Goal: Task Accomplishment & Management: Complete application form

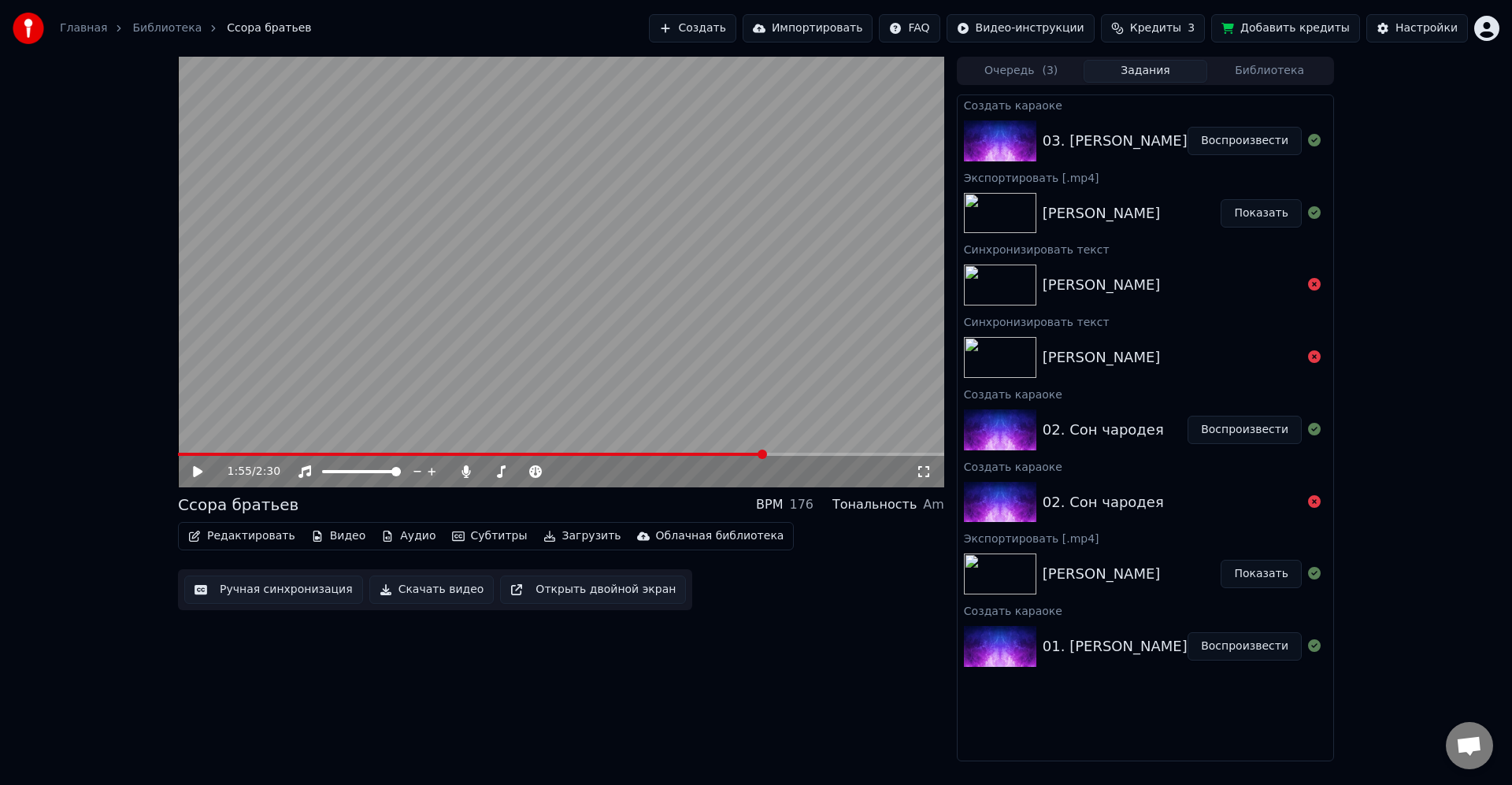
click at [671, 323] on video at bounding box center [561, 272] width 766 height 431
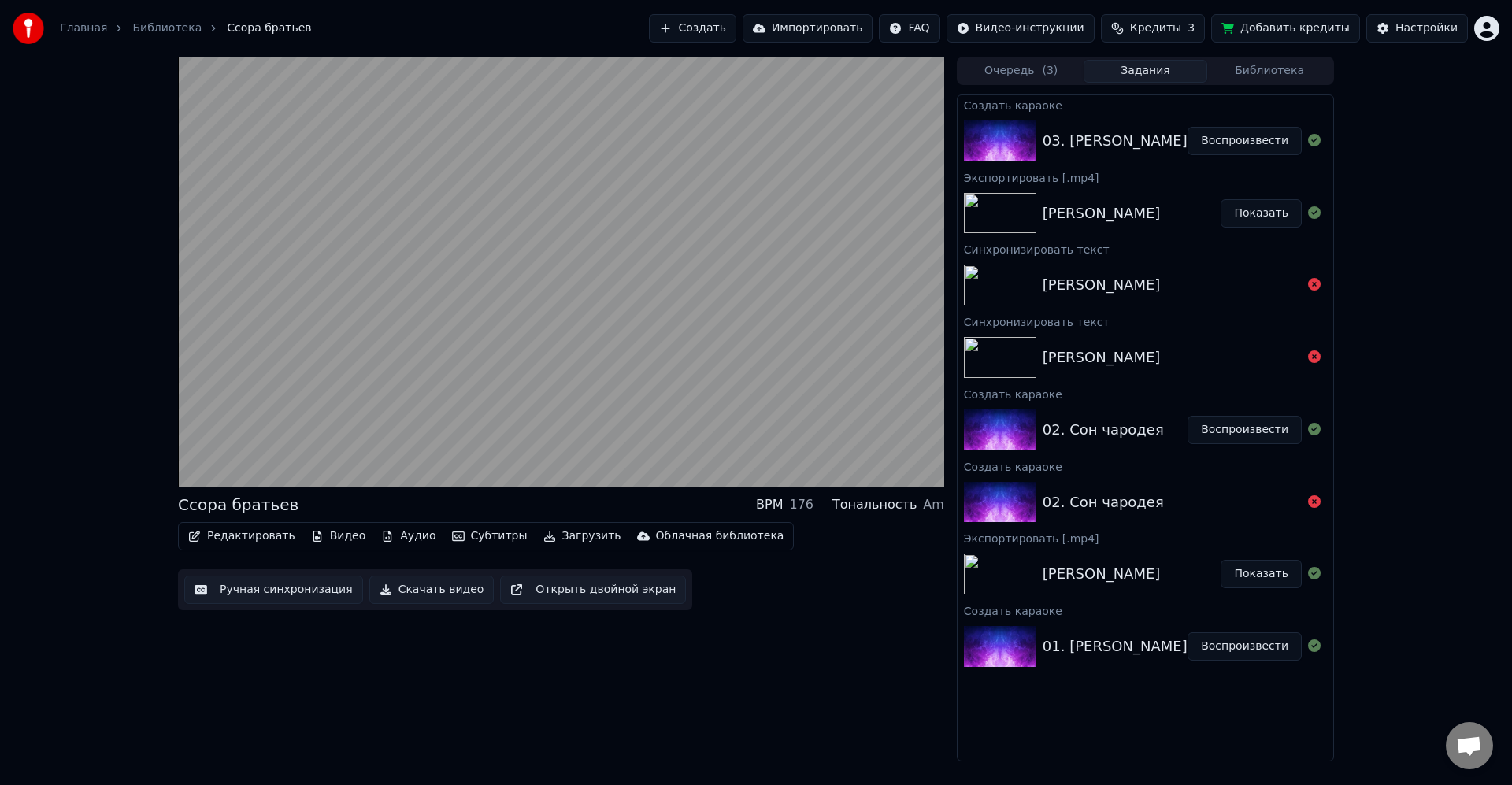
click at [881, 638] on div "Ссора братьев BPM 176 Тональность Am Редактировать Видео Аудио Субтитры Загрузи…" at bounding box center [561, 409] width 766 height 705
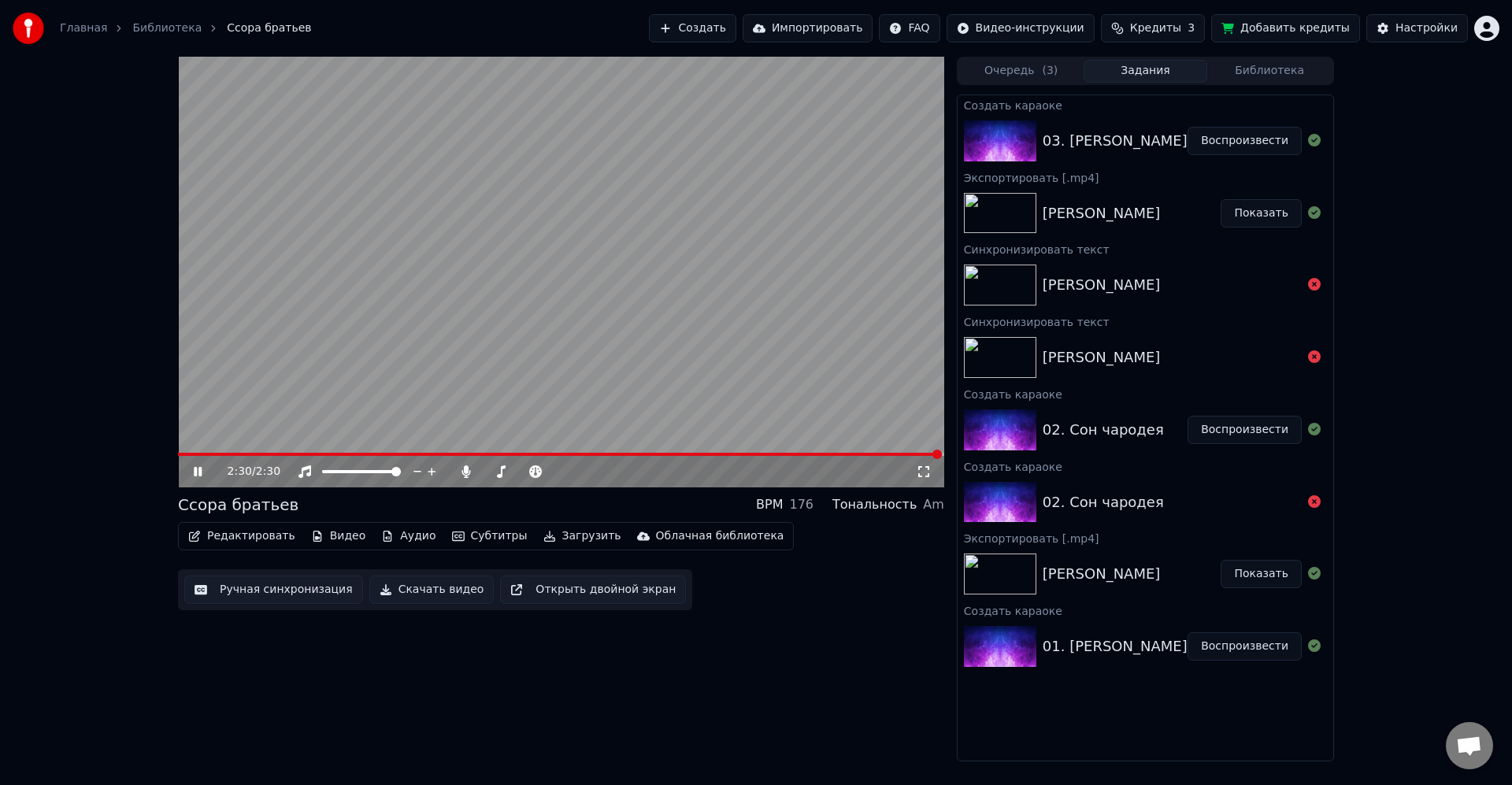
click at [684, 317] on video at bounding box center [561, 272] width 766 height 431
click at [550, 533] on button "Загрузить" at bounding box center [582, 536] width 90 height 22
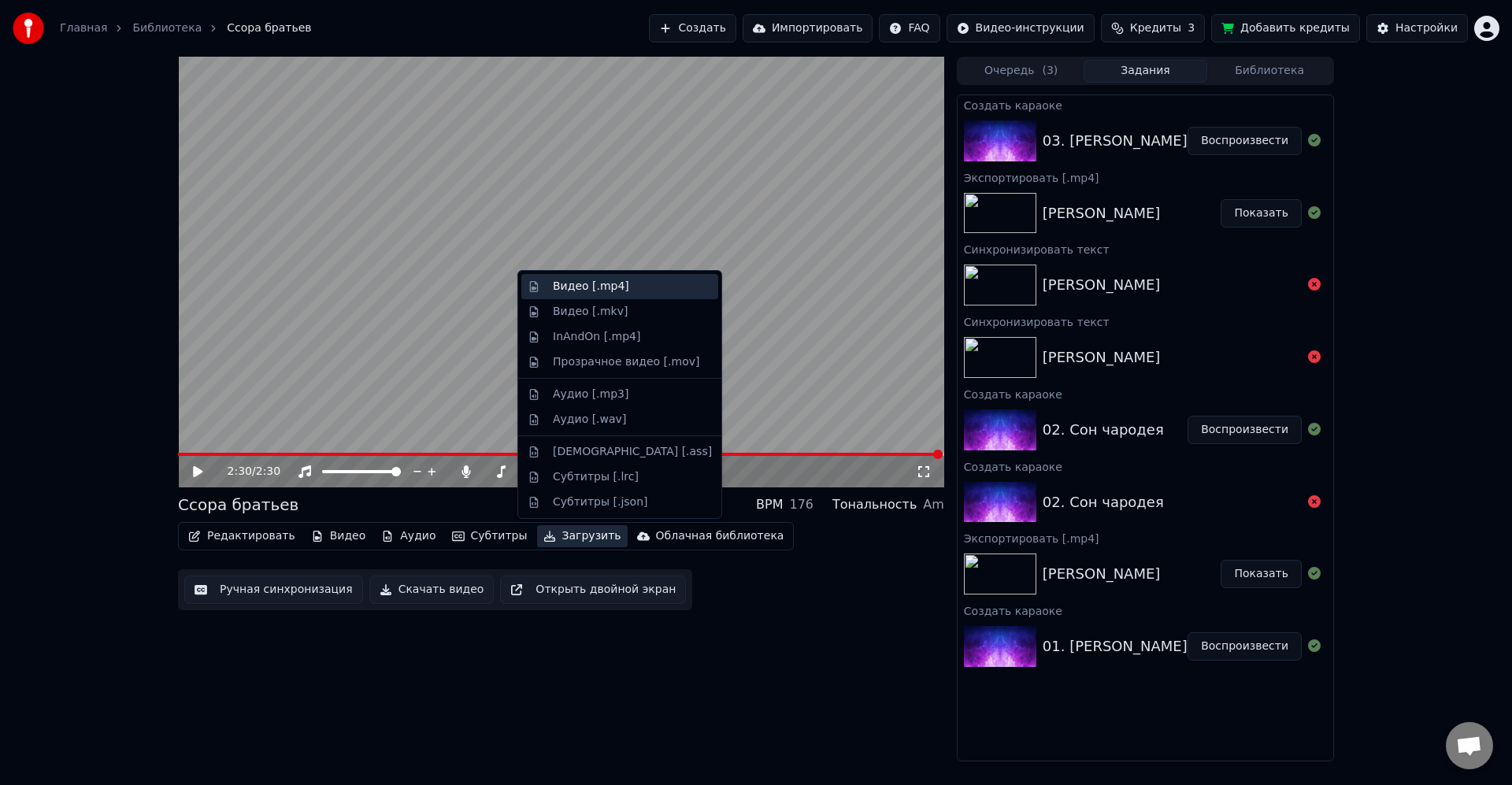
click at [620, 281] on div "Видео [.mp4]" at bounding box center [591, 286] width 76 height 15
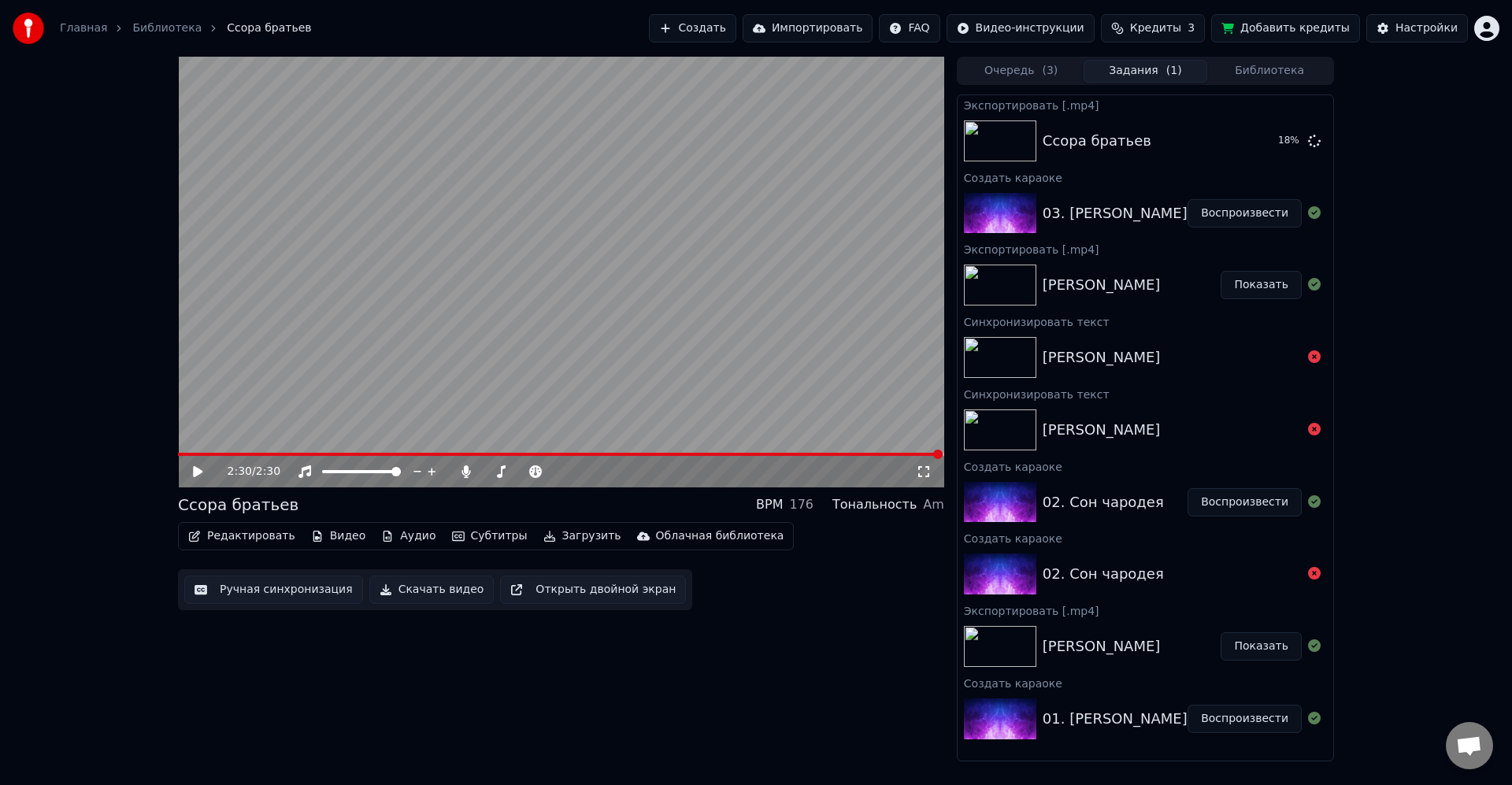
click at [1289, 29] on button "Добавить кредиты" at bounding box center [1285, 28] width 149 height 28
click at [1277, 143] on button "Показать" at bounding box center [1261, 141] width 81 height 28
drag, startPoint x: 1463, startPoint y: 211, endPoint x: 1463, endPoint y: 162, distance: 49.0
click at [1463, 205] on div "2:30 / 2:30 Ссора братьев BPM 176 Тональность Am Редактировать Видео Аудио Субт…" at bounding box center [756, 409] width 1512 height 705
click at [1492, 26] on html "Главная Библиотека Ссора братьев Создать Импортировать FAQ Видео-инструкции Кре…" at bounding box center [756, 392] width 1512 height 785
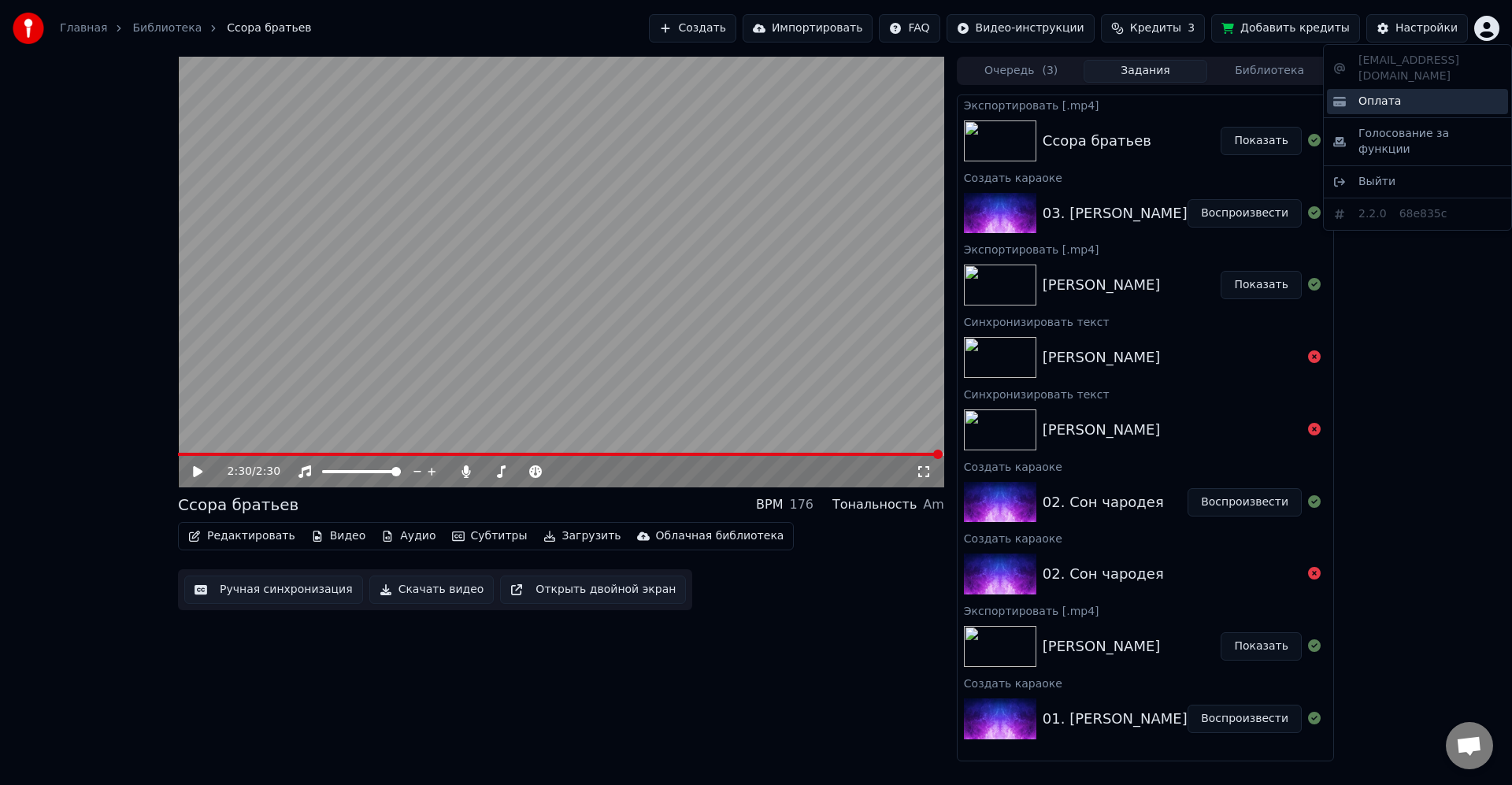
click at [1392, 93] on span "Оплата" at bounding box center [1380, 101] width 42 height 15
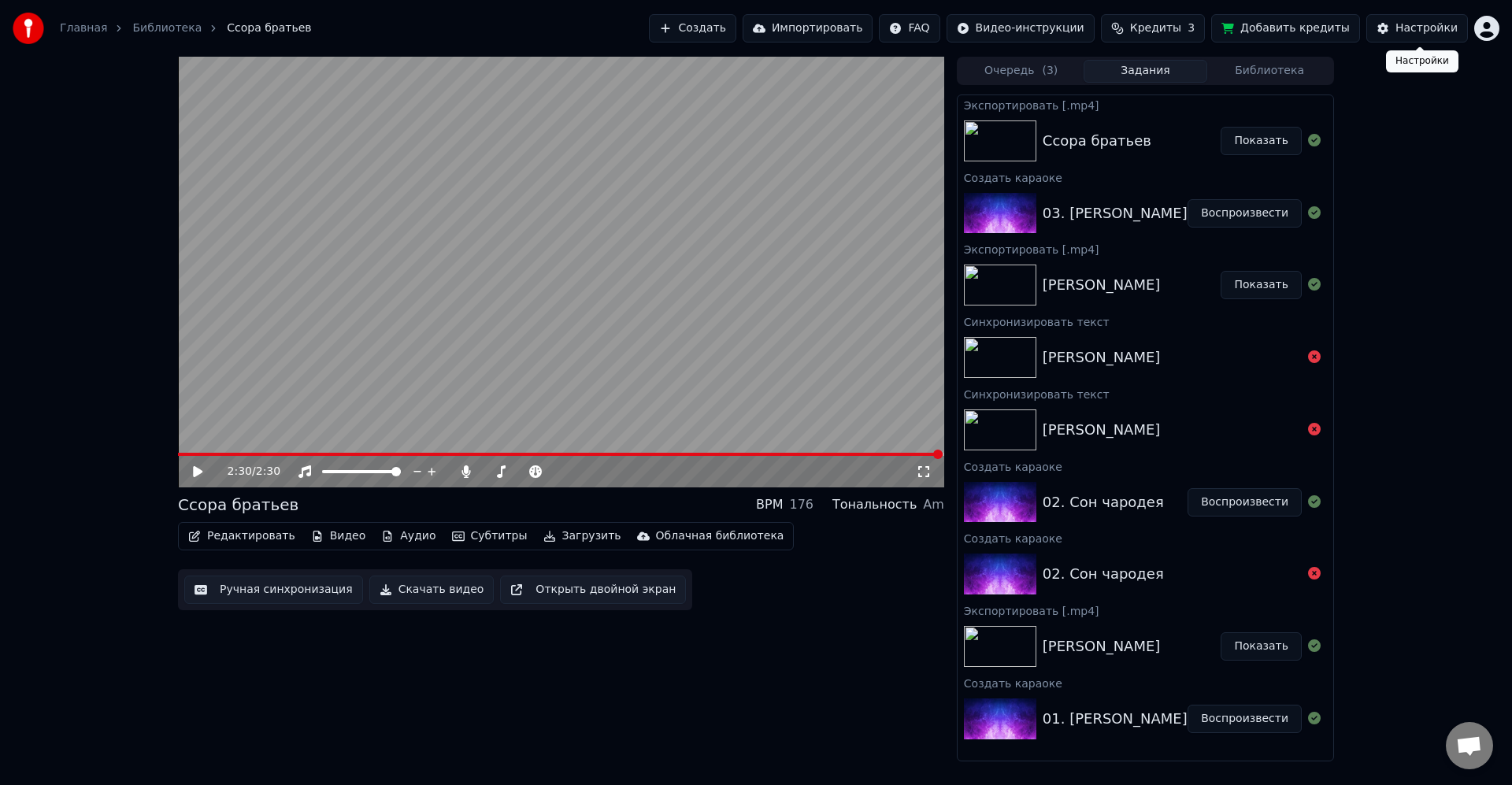
click at [1489, 26] on html "Главная Библиотека Ссора братьев Создать Импортировать FAQ Видео-инструкции Кре…" at bounding box center [756, 392] width 1512 height 785
click at [1202, 24] on html "Главная Библиотека Ссора братьев Создать Импортировать FAQ Видео-инструкции Кре…" at bounding box center [756, 392] width 1512 height 785
click at [1181, 29] on span "Кредиты" at bounding box center [1155, 28] width 51 height 15
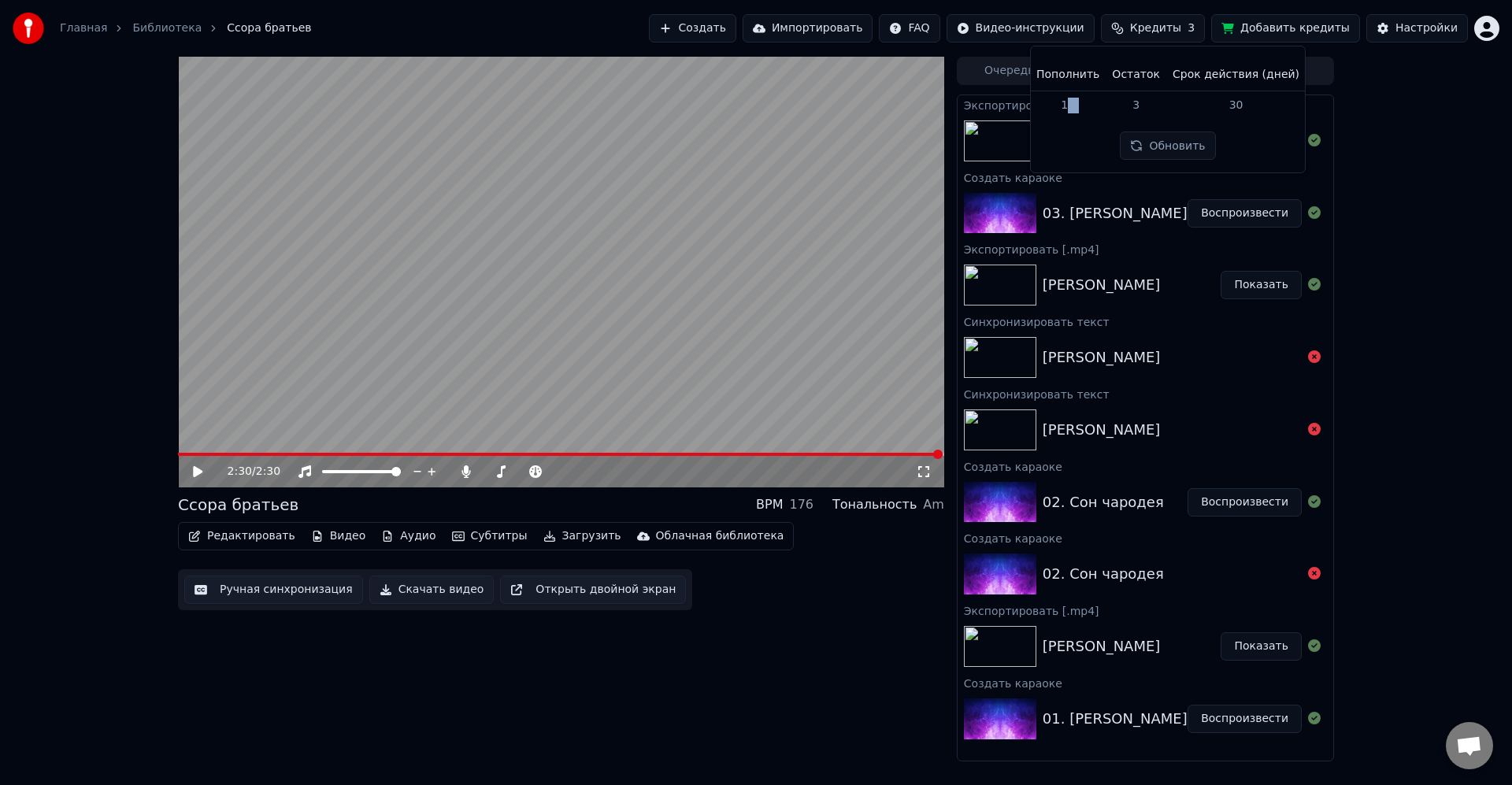
drag, startPoint x: 1075, startPoint y: 100, endPoint x: 1120, endPoint y: 110, distance: 46.1
click at [1120, 110] on tr "15 3 30" at bounding box center [1168, 104] width 275 height 28
click at [1160, 98] on td "3" at bounding box center [1136, 104] width 61 height 28
click at [1190, 141] on button "Обновить" at bounding box center [1167, 145] width 95 height 28
click at [1441, 102] on div "2:30 / 2:30 Ссора братьев BPM 176 Тональность Am Редактировать Видео Аудио Субт…" at bounding box center [756, 409] width 1512 height 705
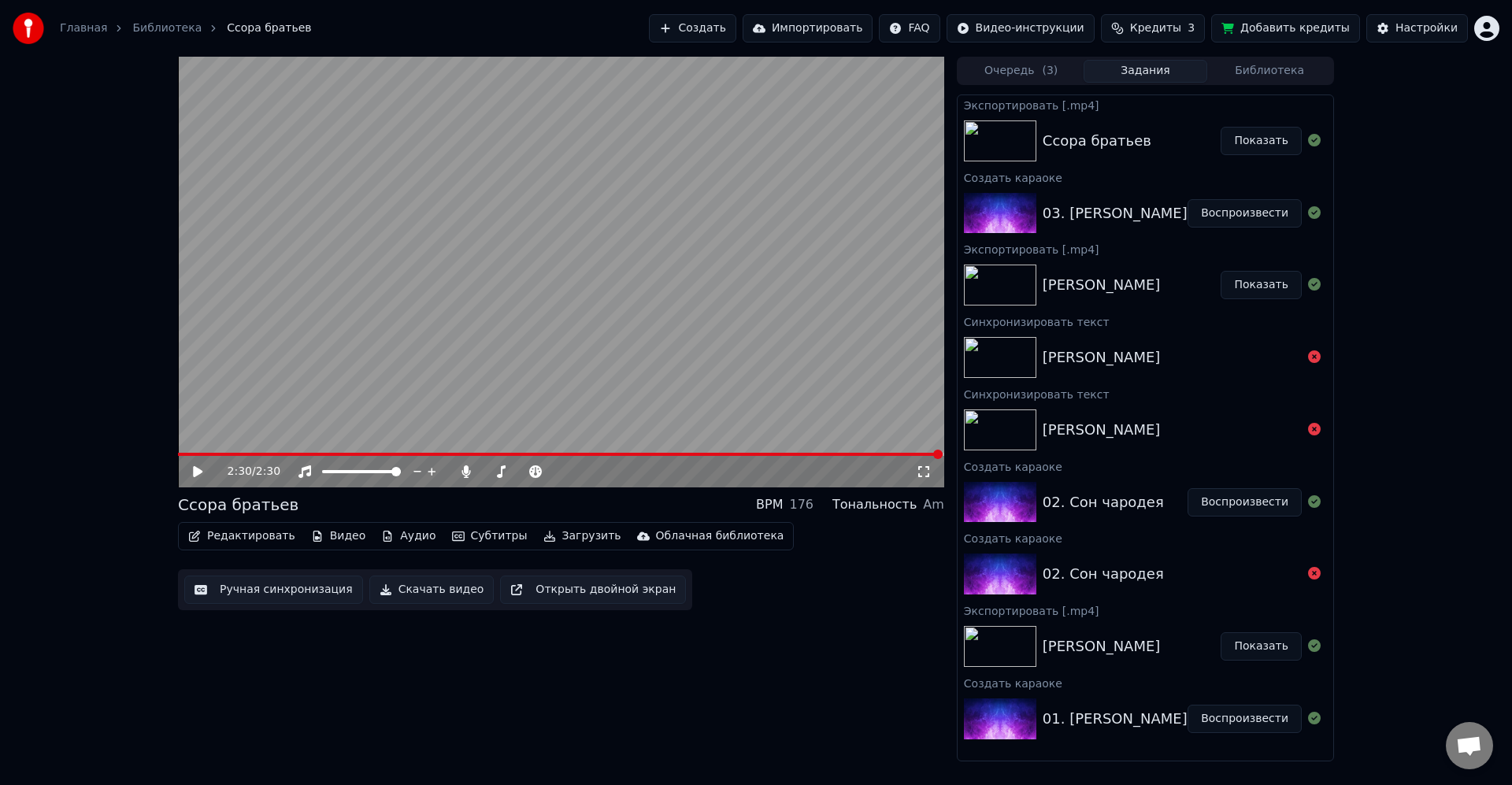
click at [1484, 28] on html "Главная Библиотека Ссора братьев Создать Импортировать FAQ Видео-инструкции Кре…" at bounding box center [756, 392] width 1512 height 785
click at [1426, 169] on div "Выйти" at bounding box center [1417, 181] width 181 height 25
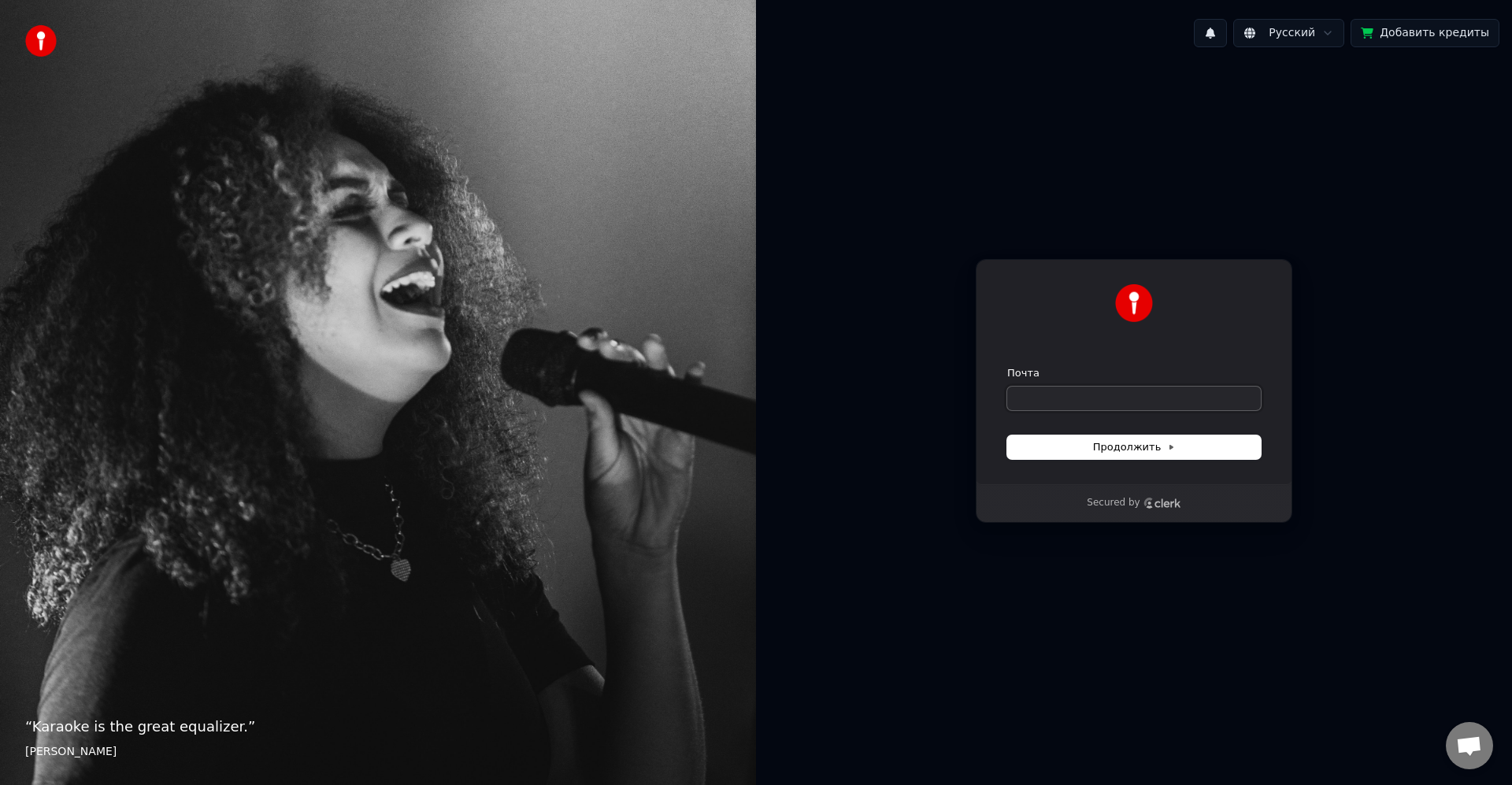
click at [1151, 394] on input "Почта" at bounding box center [1134, 398] width 253 height 24
click at [1157, 456] on button "Продолжить" at bounding box center [1134, 447] width 253 height 24
type input "**********"
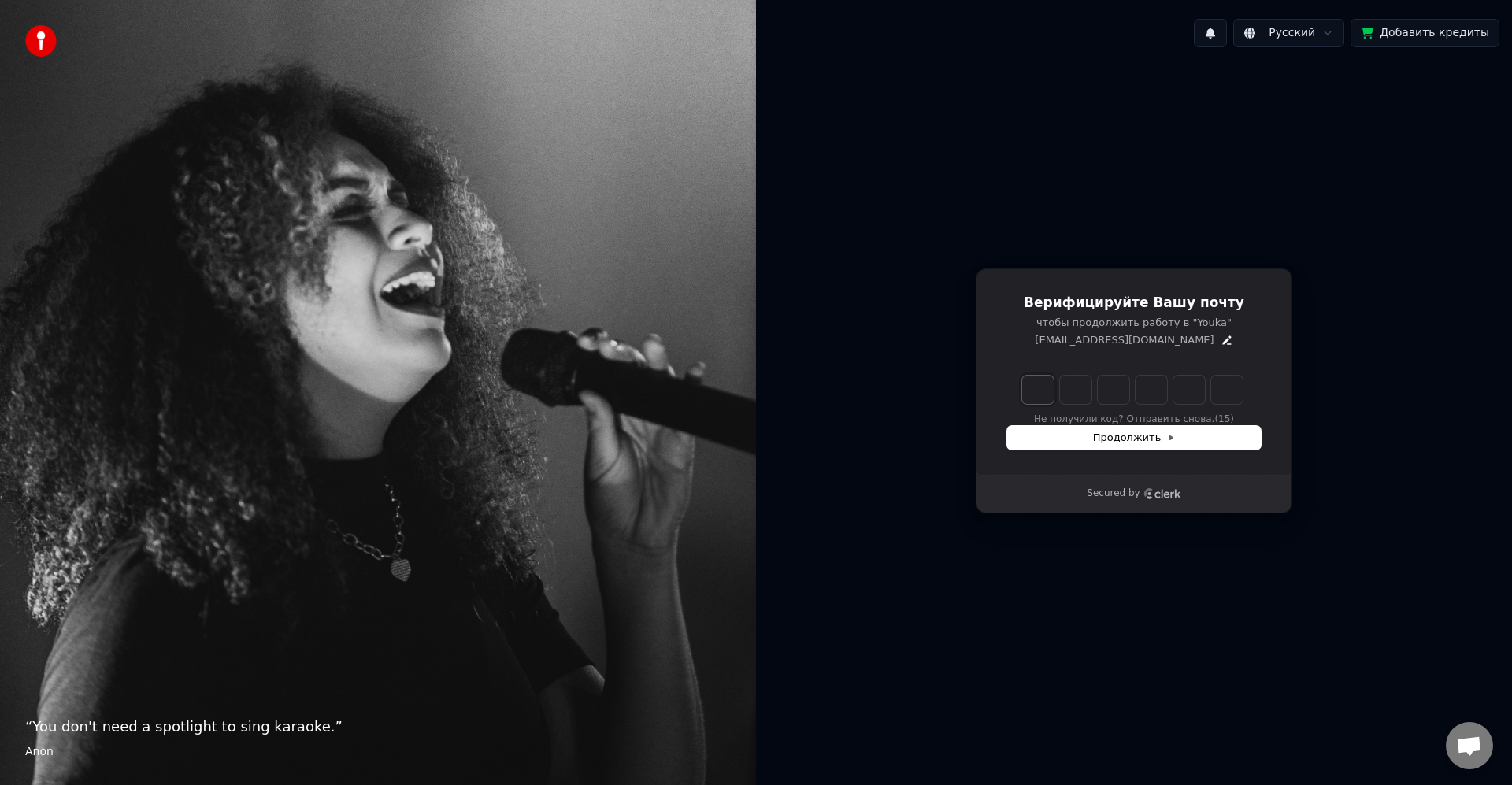
click at [1045, 392] on input "Enter verification code. Digit 1" at bounding box center [1038, 389] width 32 height 28
type input "******"
type input "*"
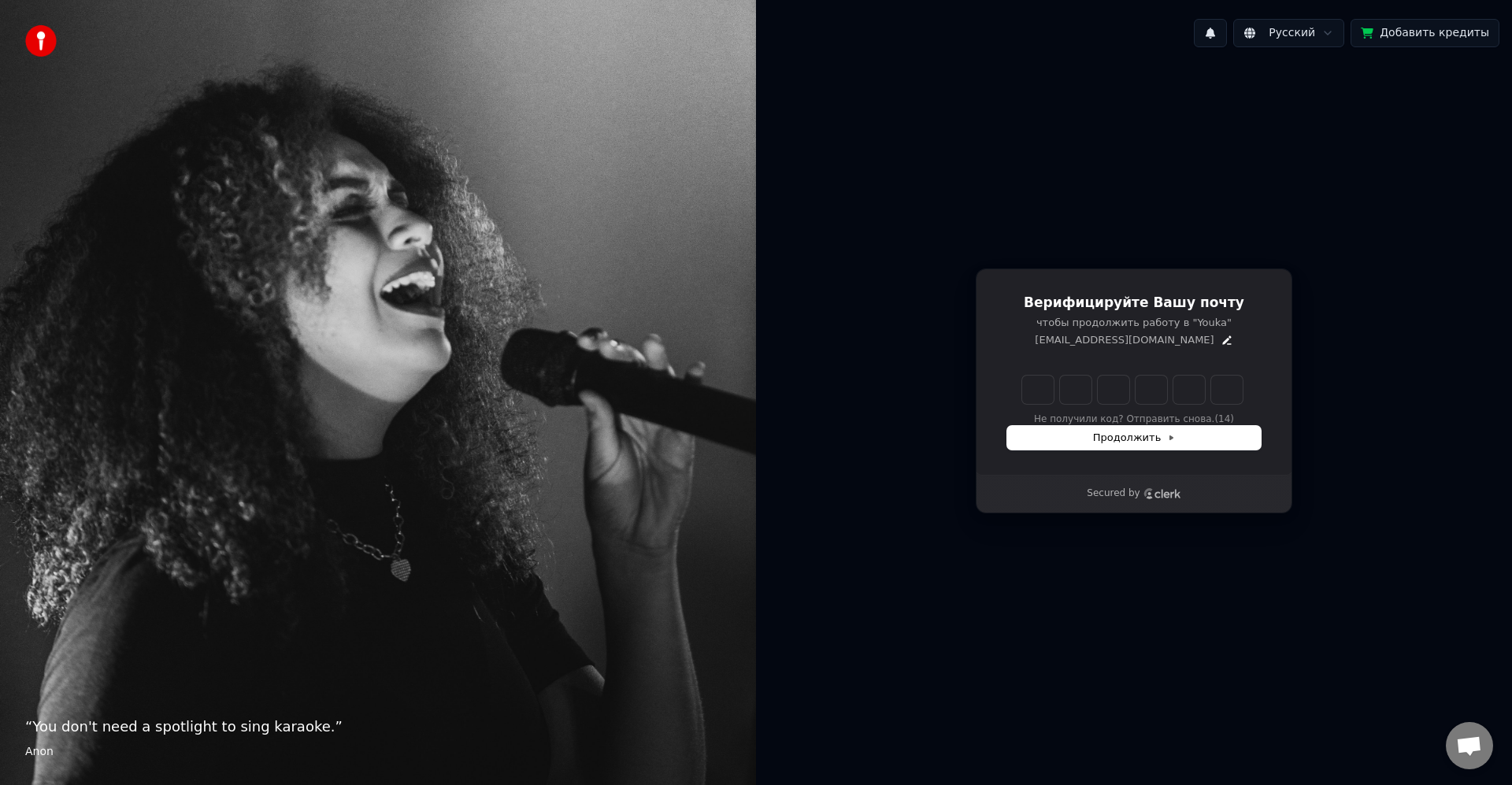
type input "*"
